Goal: Register for event/course

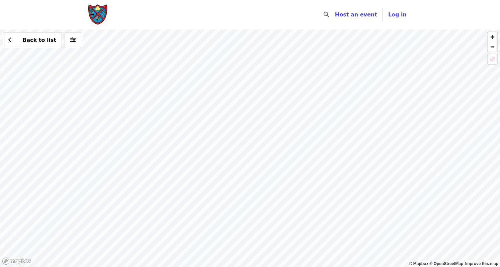
click at [205, 79] on div "Back to list" at bounding box center [250, 147] width 500 height 237
drag, startPoint x: 220, startPoint y: 138, endPoint x: 186, endPoint y: 117, distance: 39.7
click at [186, 117] on div "Back to list" at bounding box center [250, 147] width 500 height 237
click at [237, 156] on div "Back to list" at bounding box center [250, 147] width 500 height 237
drag, startPoint x: 267, startPoint y: 206, endPoint x: 243, endPoint y: 187, distance: 30.5
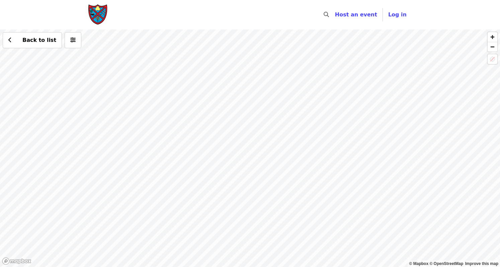
click at [243, 187] on div "Back to list" at bounding box center [250, 147] width 500 height 237
drag, startPoint x: 248, startPoint y: 133, endPoint x: 102, endPoint y: 167, distance: 150.3
click at [102, 167] on div "Back to list" at bounding box center [250, 147] width 500 height 237
click at [365, 98] on div "Back to list" at bounding box center [250, 147] width 500 height 237
click at [365, 94] on div "Back to list" at bounding box center [250, 147] width 500 height 237
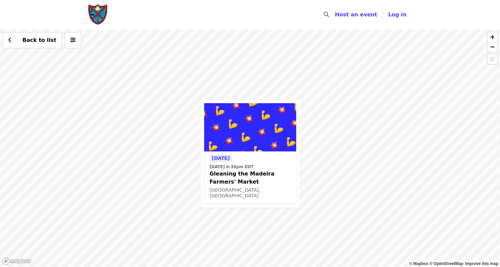
click at [290, 57] on div "Tomorrow Thu, Sep 18 @ 6:30pm EDT Gleaning the Madeira Farmers' Market Madeira,…" at bounding box center [250, 147] width 500 height 237
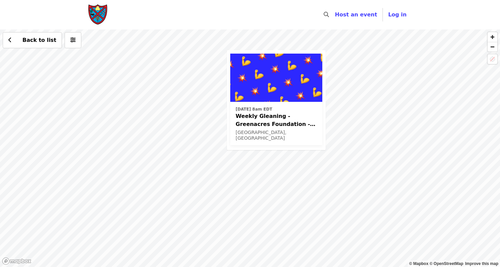
drag, startPoint x: 169, startPoint y: 209, endPoint x: 182, endPoint y: 167, distance: 44.6
click at [201, 152] on div "Tue, Sep 23 @ 8am EDT Weekly Gleaning - Greenacres Foundation - Indian Hill Cin…" at bounding box center [250, 147] width 500 height 237
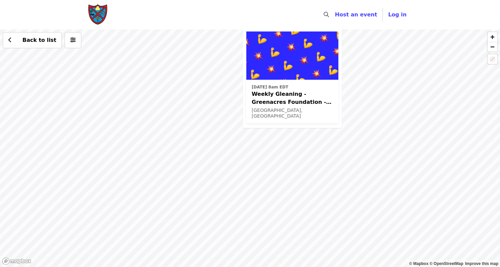
click at [113, 184] on div "Tue, Sep 23 @ 8am EDT Weekly Gleaning - Greenacres Foundation - Indian Hill Cin…" at bounding box center [250, 147] width 500 height 237
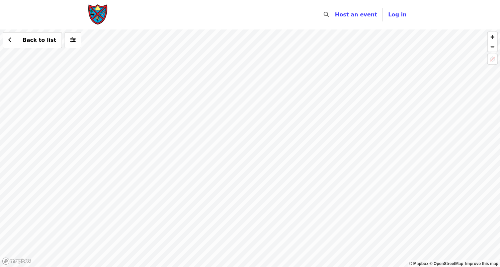
drag, startPoint x: 277, startPoint y: 147, endPoint x: 345, endPoint y: 119, distance: 73.3
click at [345, 119] on div "Back to list" at bounding box center [250, 147] width 500 height 237
click at [163, 153] on div "Back to list" at bounding box center [250, 147] width 500 height 237
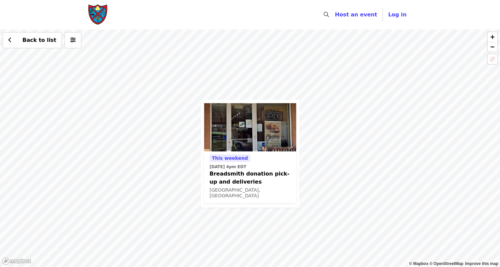
click at [235, 84] on div "This weekend Sat, Nov 1 @ 4pm EDT Breadsmith donation pick-up and deliveries Ci…" at bounding box center [250, 147] width 500 height 237
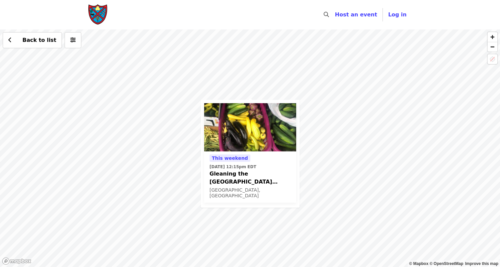
click at [259, 173] on span "Gleaning the [GEOGRAPHIC_DATA] Farmers' Market" at bounding box center [249, 178] width 81 height 16
